Goal: Task Accomplishment & Management: Complete application form

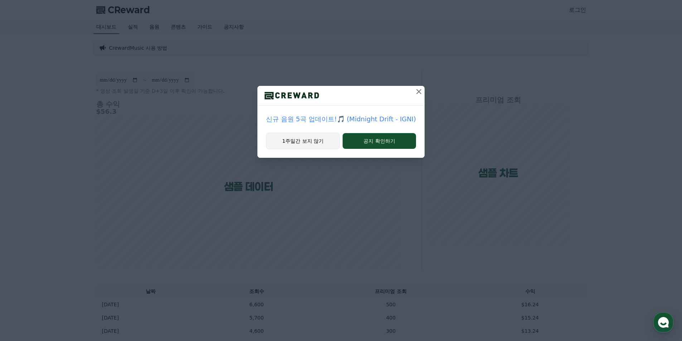
click at [310, 141] on button "1주일간 보지 않기" at bounding box center [303, 141] width 74 height 16
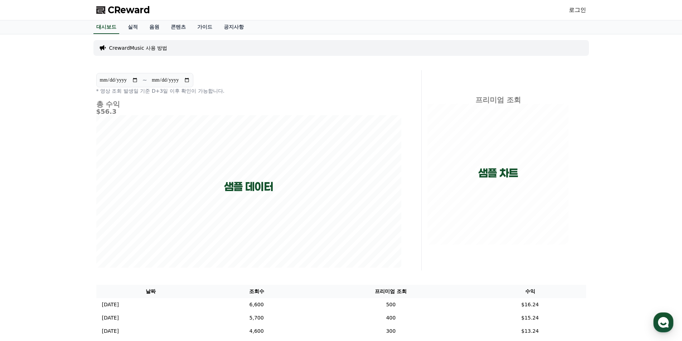
click at [583, 10] on link "로그인" at bounding box center [577, 10] width 17 height 9
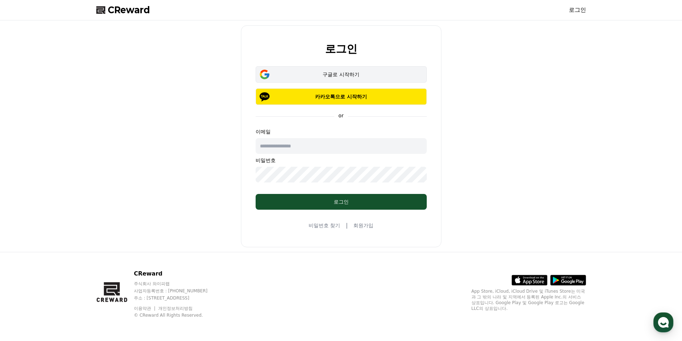
click at [349, 76] on div "구글로 시작하기" at bounding box center [341, 74] width 150 height 7
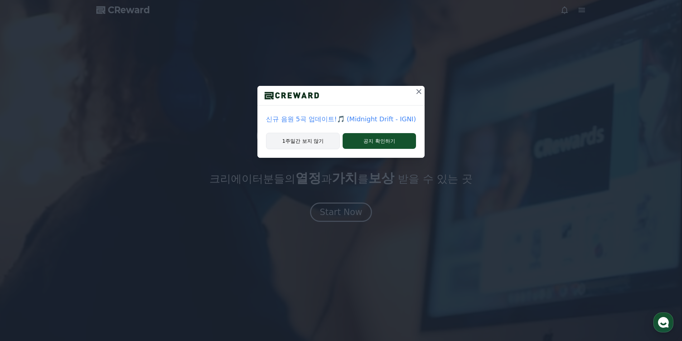
click at [325, 143] on button "1주일간 보지 않기" at bounding box center [303, 141] width 74 height 16
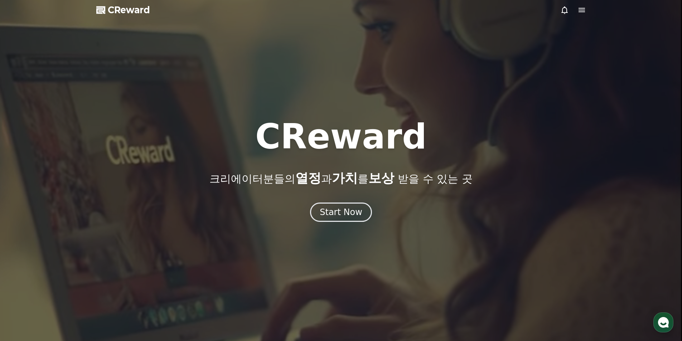
click at [577, 10] on div at bounding box center [573, 10] width 26 height 9
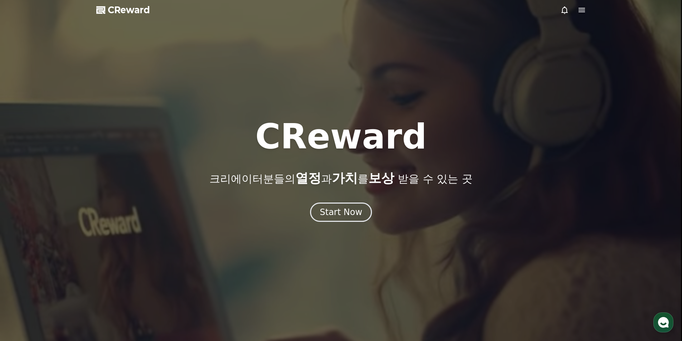
click at [577, 10] on div at bounding box center [573, 10] width 26 height 9
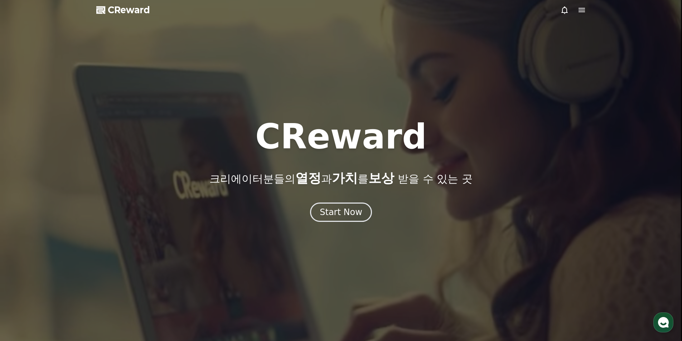
click at [585, 10] on icon at bounding box center [582, 10] width 9 height 9
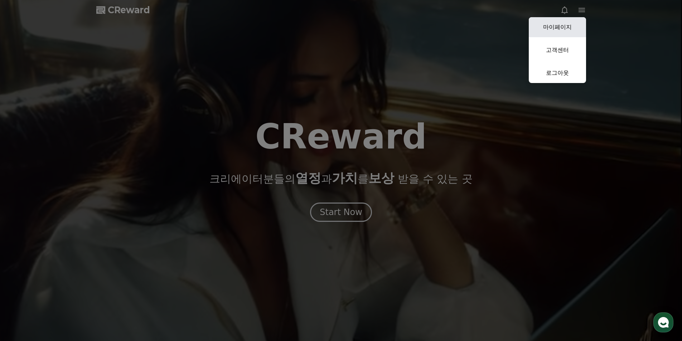
click at [557, 26] on link "마이페이지" at bounding box center [557, 27] width 57 height 20
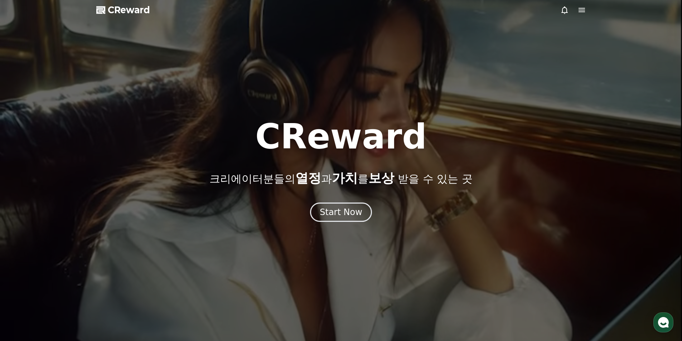
select select "**********"
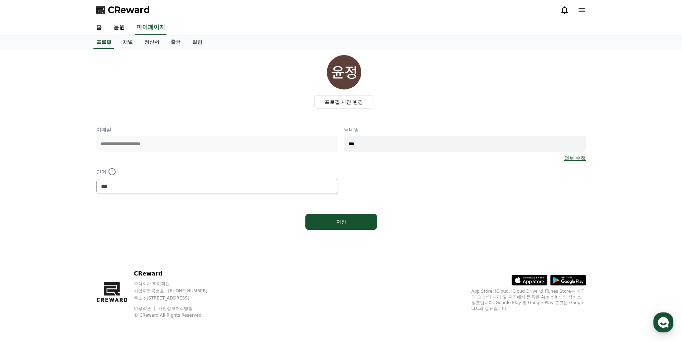
click at [120, 40] on link "채널" at bounding box center [127, 42] width 21 height 14
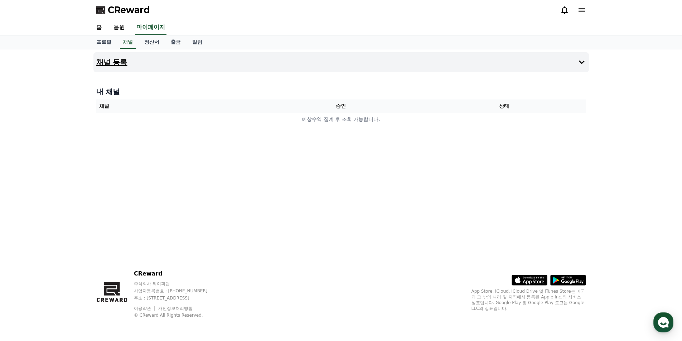
click at [126, 65] on h4 "채널 등록" at bounding box center [111, 62] width 31 height 8
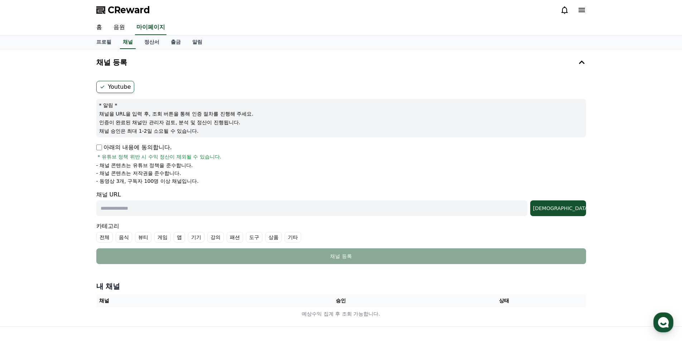
click at [122, 84] on label "Youtube" at bounding box center [115, 87] width 38 height 12
click at [128, 208] on input "text" at bounding box center [311, 209] width 431 height 16
paste input "**********"
type input "**********"
click at [576, 207] on div "조회" at bounding box center [558, 208] width 50 height 7
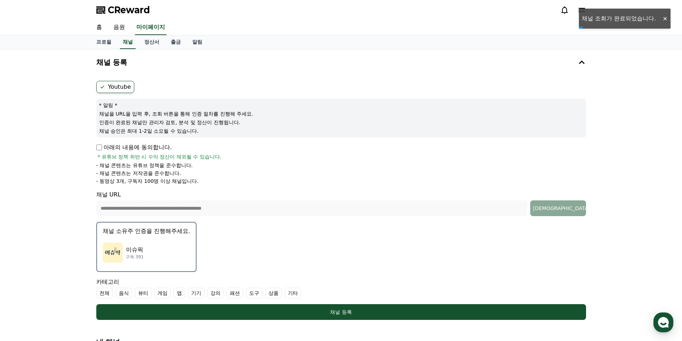
click at [154, 250] on div "이슈픽 구독 391" at bounding box center [146, 252] width 87 height 29
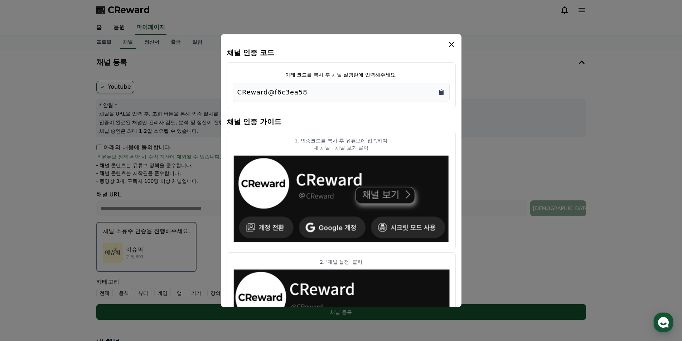
click at [442, 95] on icon "Copy to clipboard" at bounding box center [441, 92] width 4 height 5
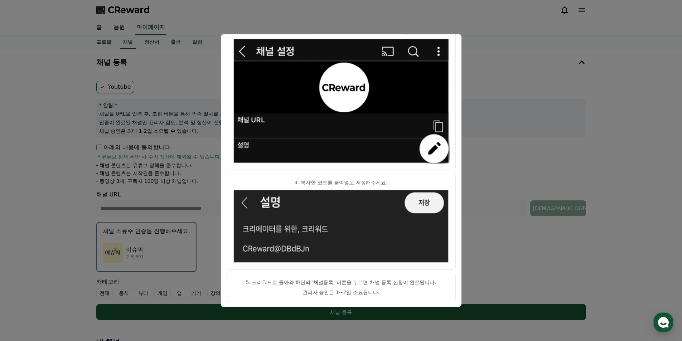
scroll to position [345, 0]
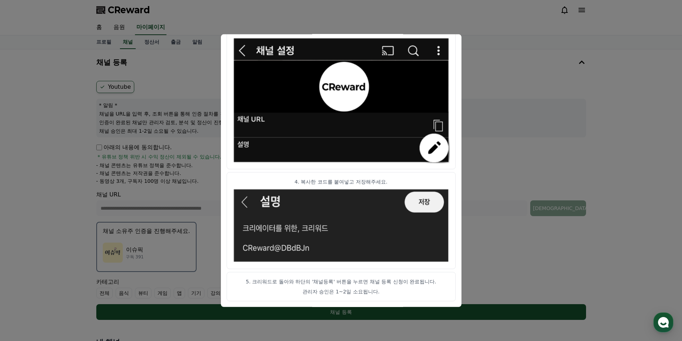
click at [533, 92] on button "close modal" at bounding box center [341, 170] width 682 height 341
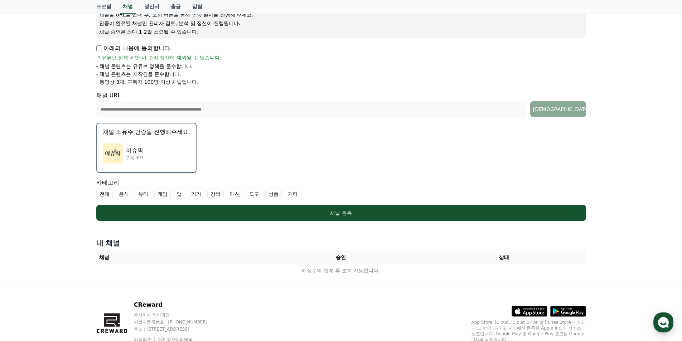
scroll to position [107, 0]
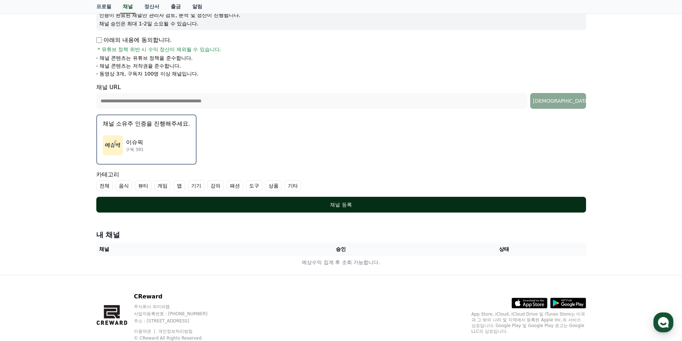
click at [331, 204] on div "채널 등록" at bounding box center [341, 204] width 461 height 7
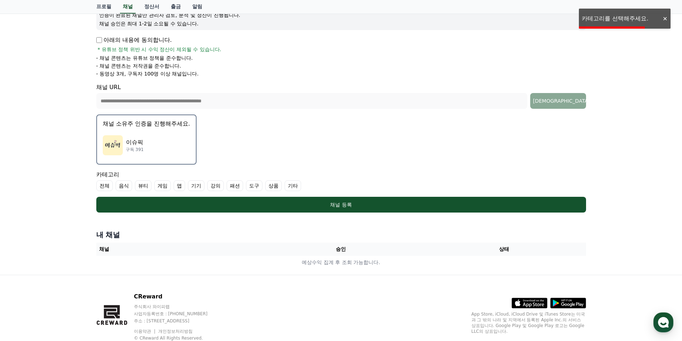
click at [102, 188] on label "전체" at bounding box center [104, 185] width 16 height 11
click at [295, 187] on label "기타" at bounding box center [301, 185] width 16 height 11
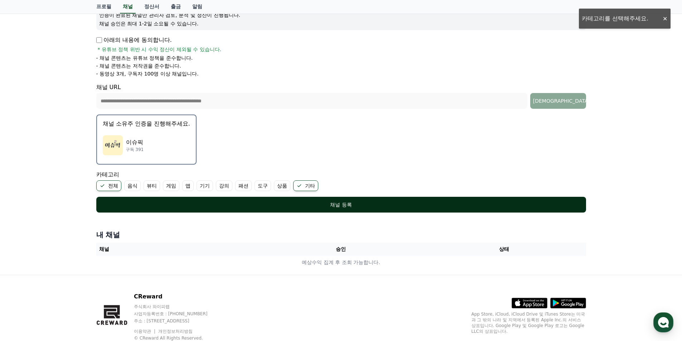
click at [306, 202] on div "채널 등록" at bounding box center [341, 204] width 461 height 7
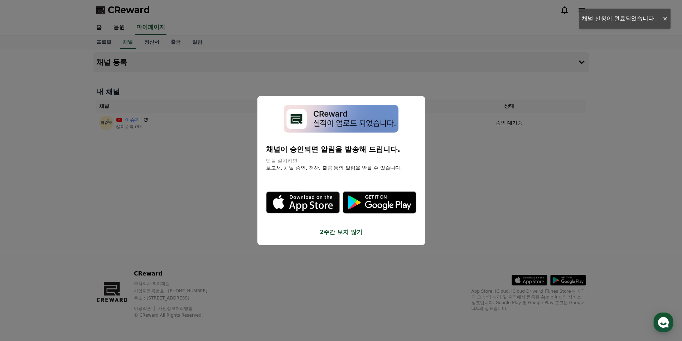
click at [347, 235] on button "2주간 보지 않기" at bounding box center [341, 232] width 150 height 9
